Goal: Task Accomplishment & Management: Use online tool/utility

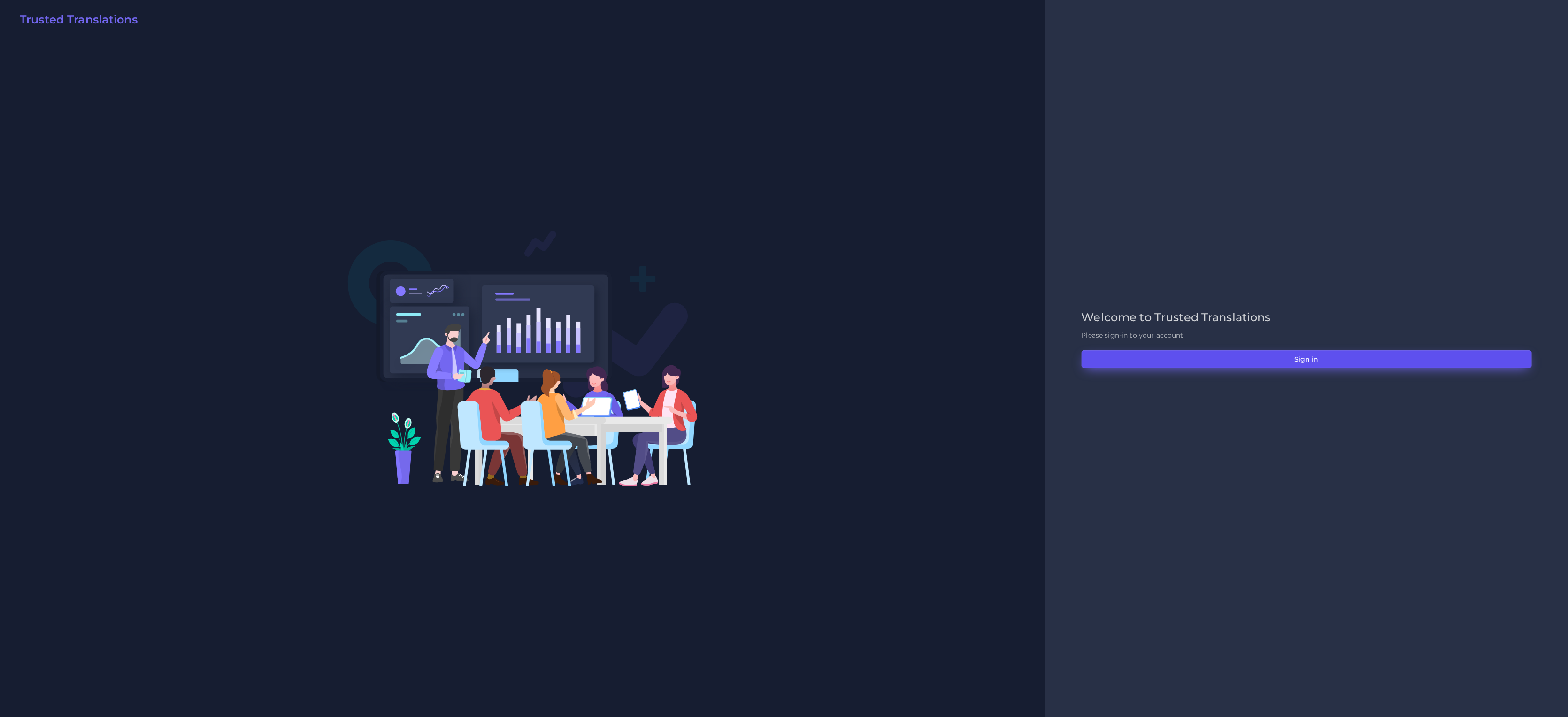
click at [1281, 357] on button "Sign in" at bounding box center [1307, 358] width 450 height 18
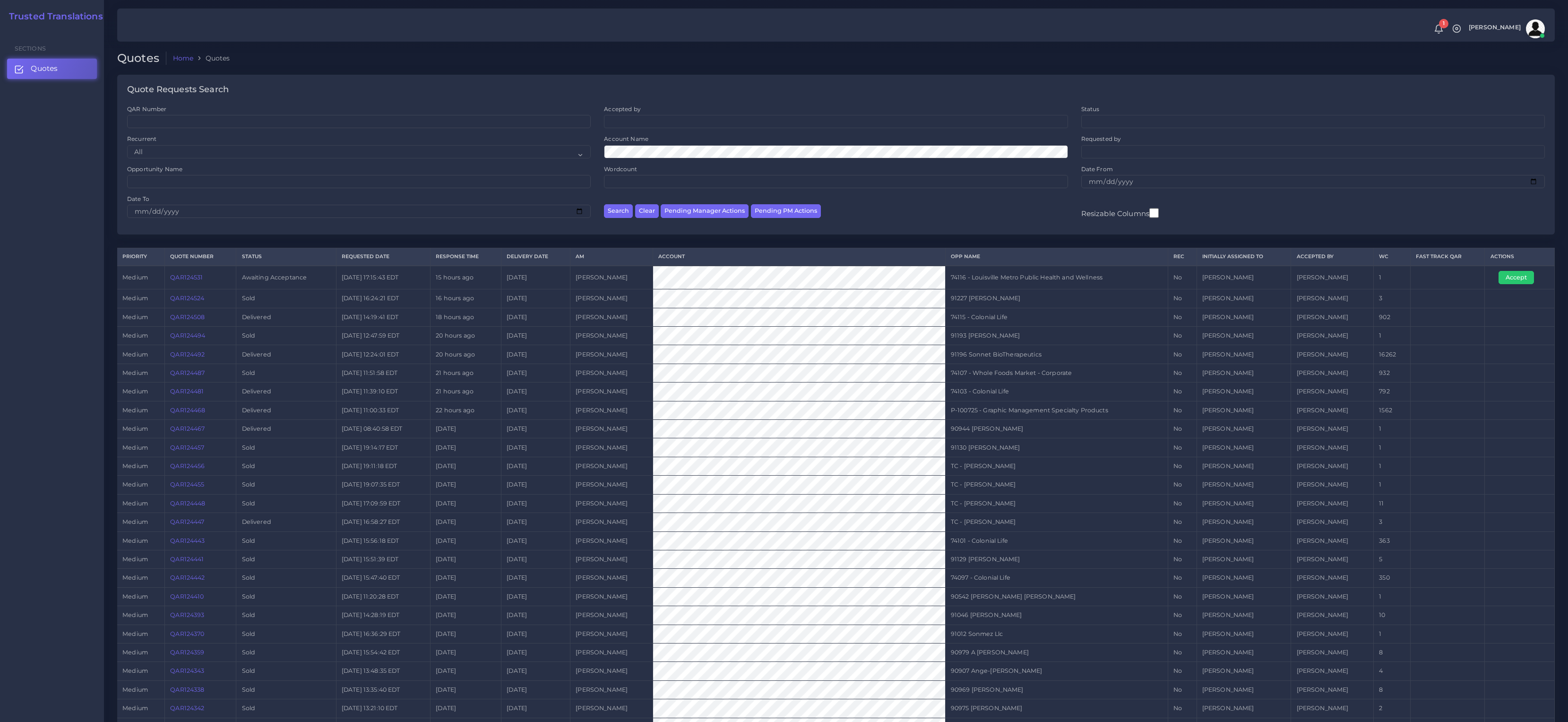
click at [197, 279] on link "QAR124531" at bounding box center [186, 278] width 32 height 7
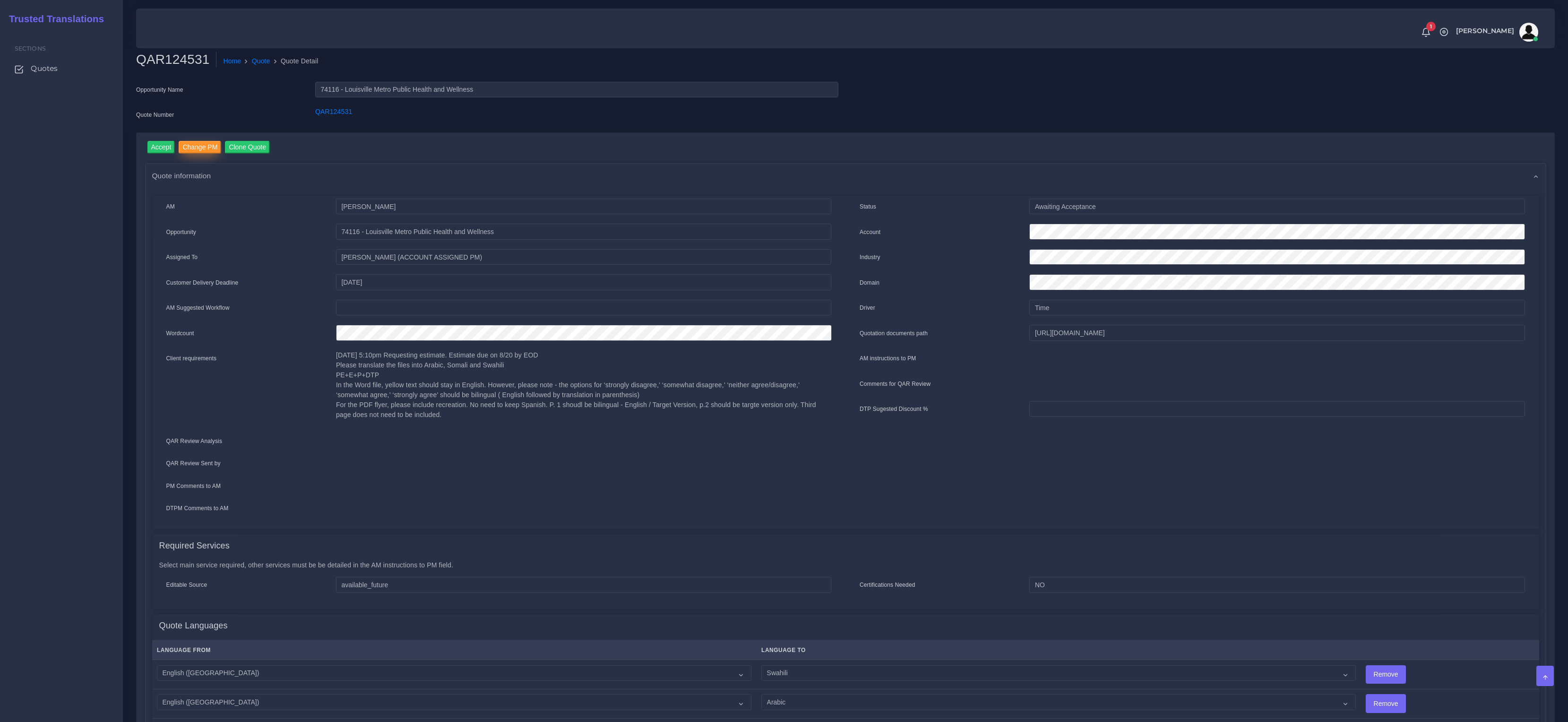
click at [199, 143] on input "Change PM" at bounding box center [200, 147] width 42 height 13
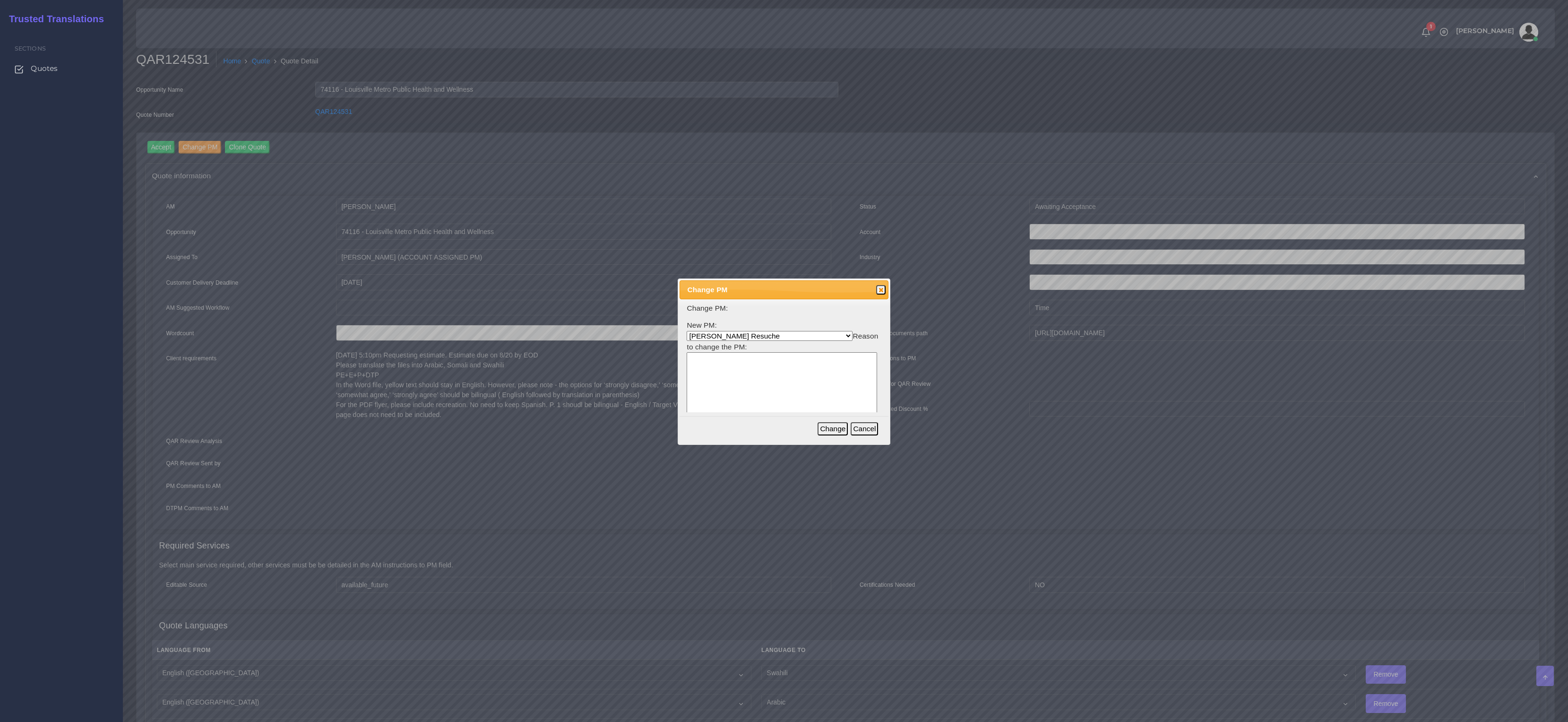
click at [705, 333] on select "Aldana Resuche Ana Whitby PM Beatriz Lacerda Dana Rossi Diego Leotta Gabriela S…" at bounding box center [770, 336] width 166 height 10
select select "3e925e02-f17d-4791-9412-c46ab5cb8daa"
click at [687, 331] on select "Aldana Resuche Ana Whitby PM Beatriz Lacerda Dana Rossi Diego Leotta Gabriela S…" at bounding box center [770, 336] width 166 height 10
click at [743, 392] on textarea at bounding box center [782, 397] width 191 height 90
type textarea "x"
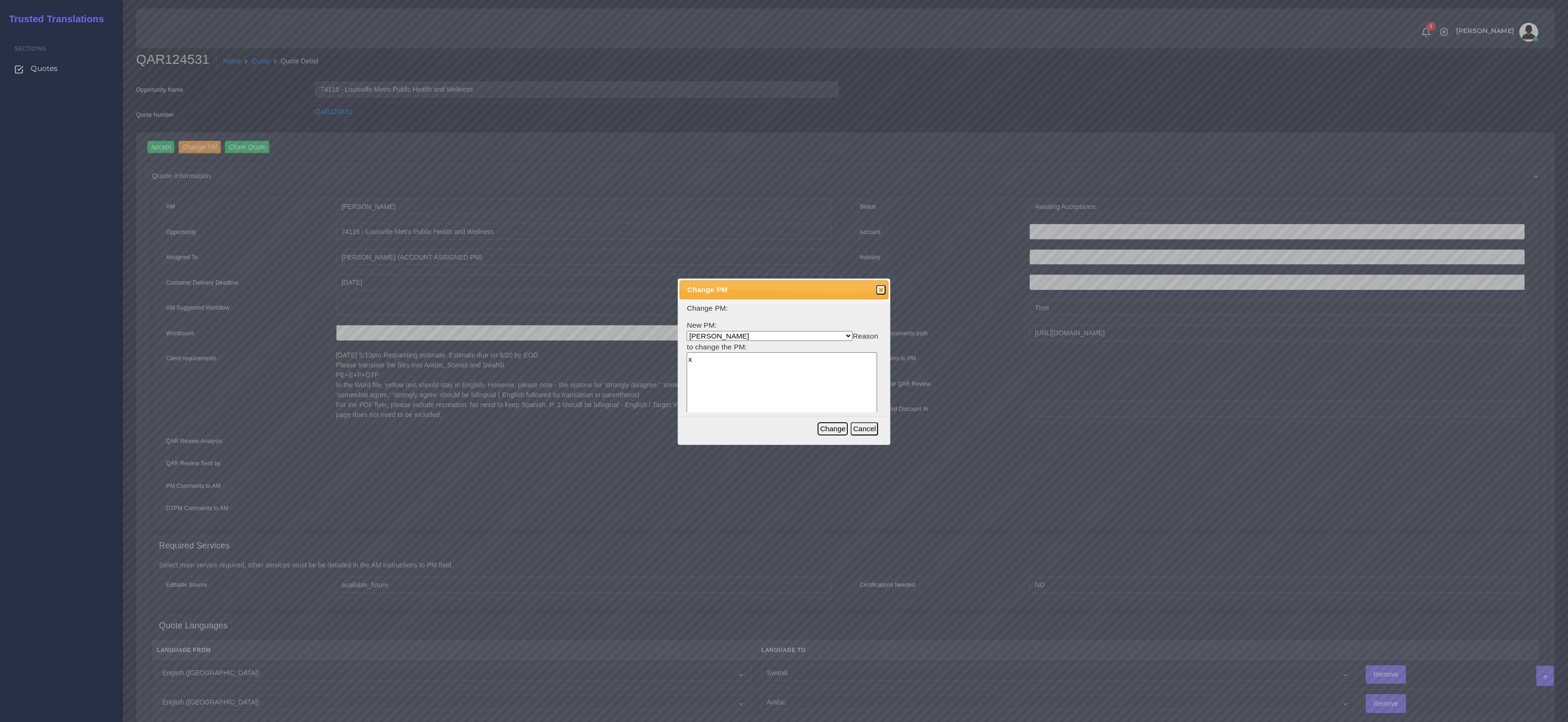
click at [830, 428] on button "Change" at bounding box center [832, 429] width 30 height 13
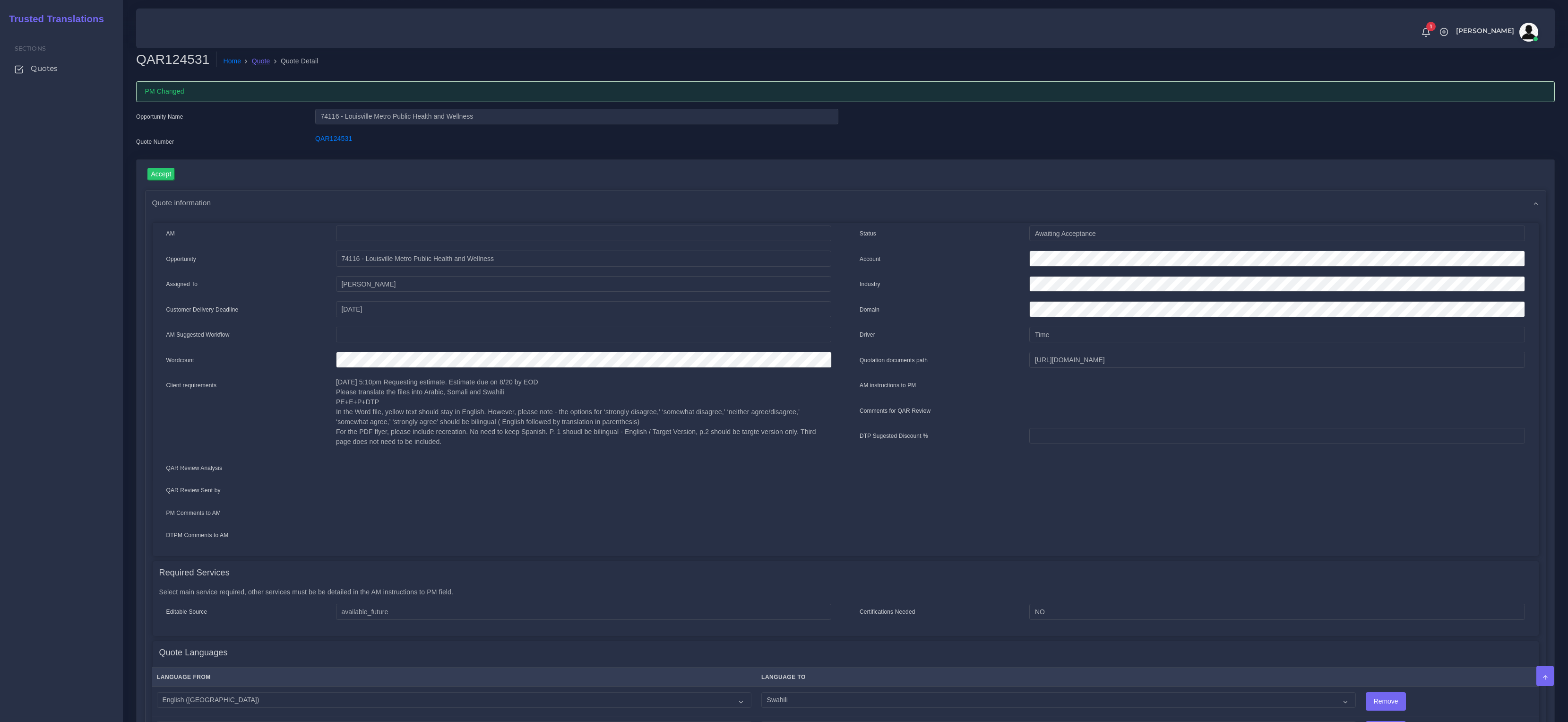
click at [262, 61] on link "Quote" at bounding box center [261, 61] width 18 height 10
